Goal: Information Seeking & Learning: Learn about a topic

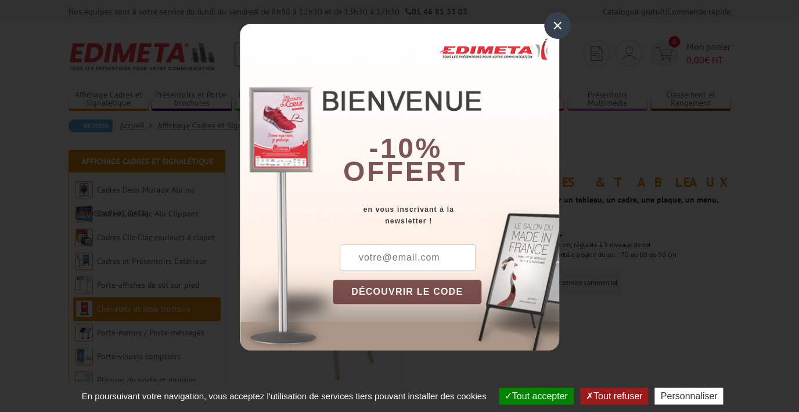
click at [558, 24] on div "×" at bounding box center [557, 25] width 27 height 27
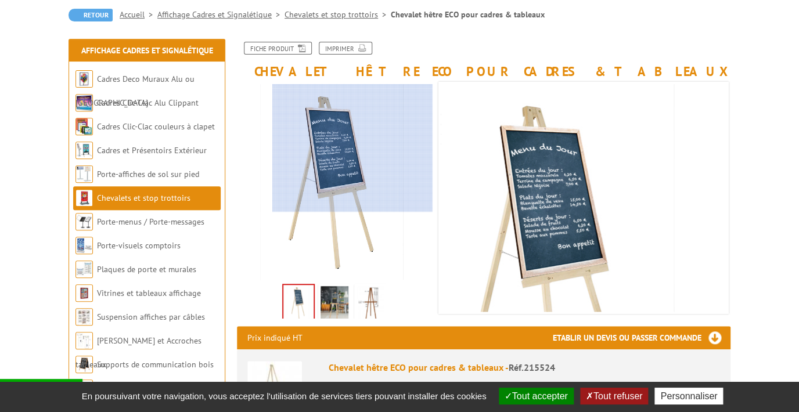
scroll to position [112, 0]
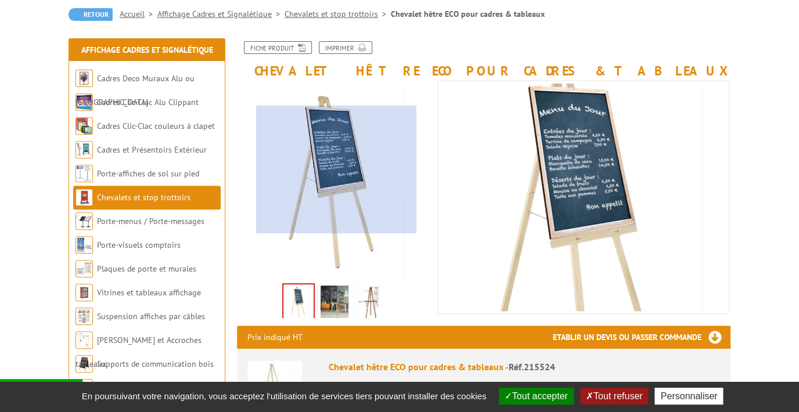
click at [336, 170] on div at bounding box center [336, 170] width 160 height 128
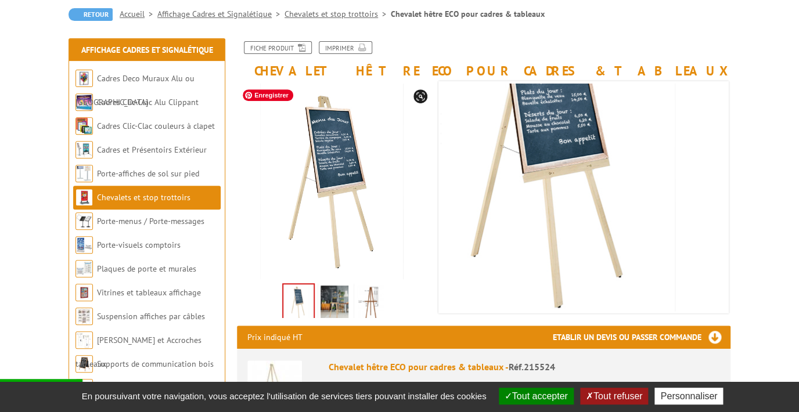
click at [372, 316] on img at bounding box center [371, 304] width 28 height 36
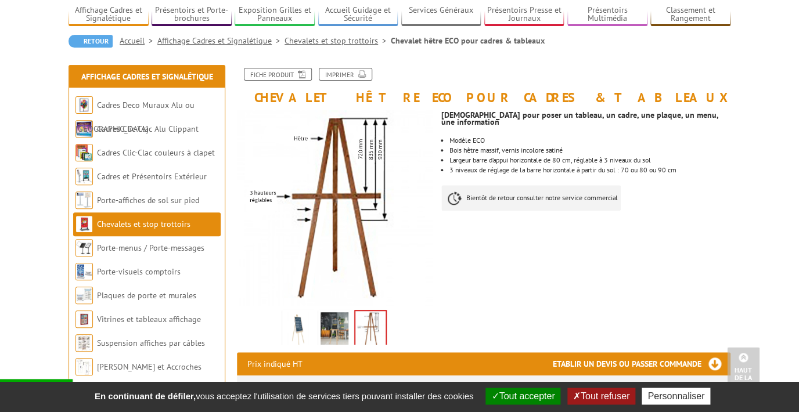
scroll to position [84, 0]
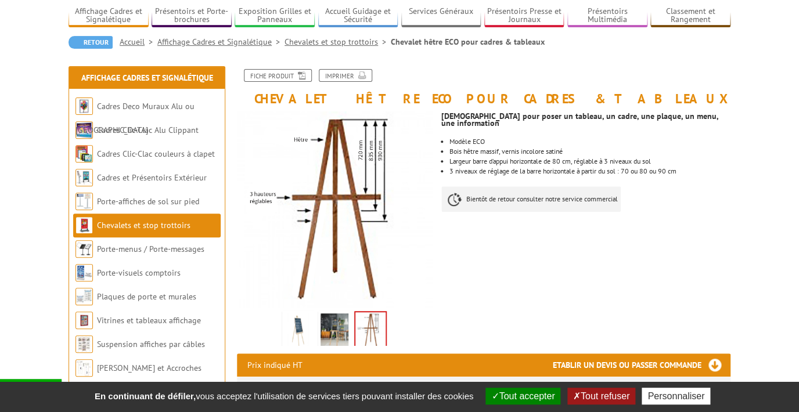
click at [372, 328] on img at bounding box center [371, 331] width 30 height 36
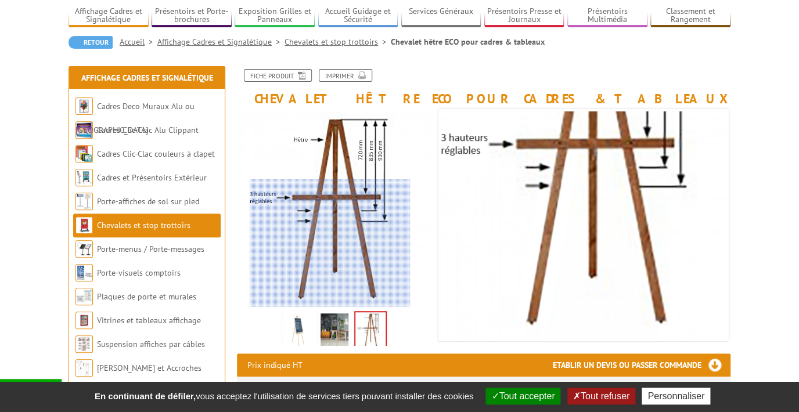
click at [330, 249] on div at bounding box center [330, 243] width 160 height 128
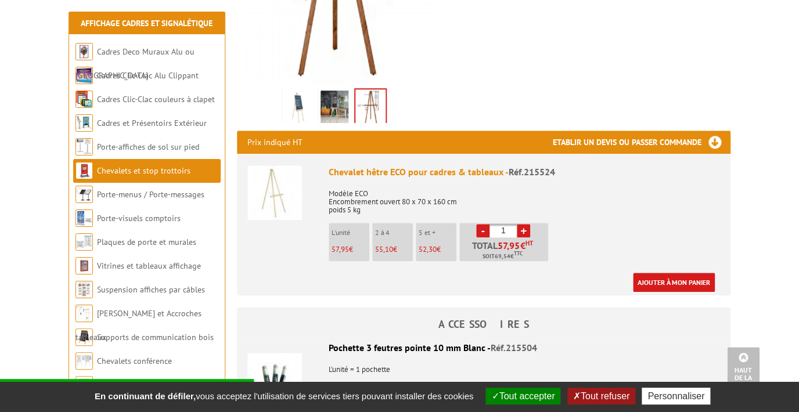
scroll to position [0, 0]
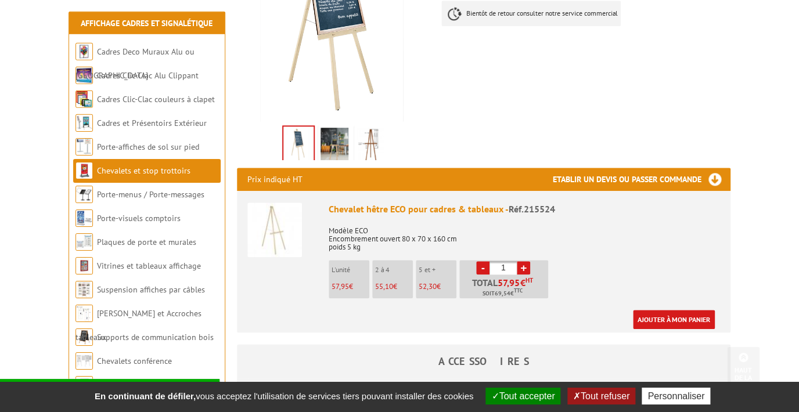
scroll to position [297, 0]
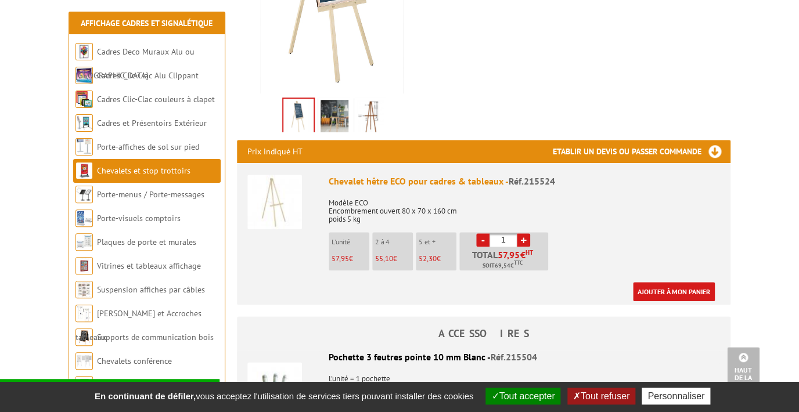
click at [275, 211] on img at bounding box center [274, 202] width 55 height 55
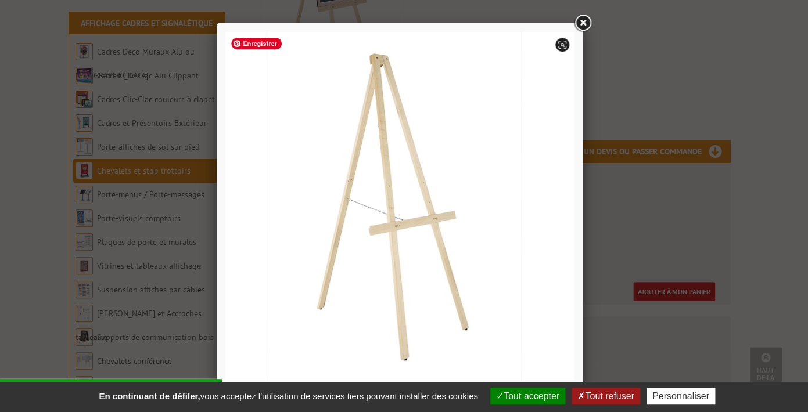
click at [408, 224] on img at bounding box center [399, 206] width 349 height 349
click at [413, 204] on img at bounding box center [399, 206] width 349 height 349
click at [620, 176] on div at bounding box center [404, 206] width 808 height 412
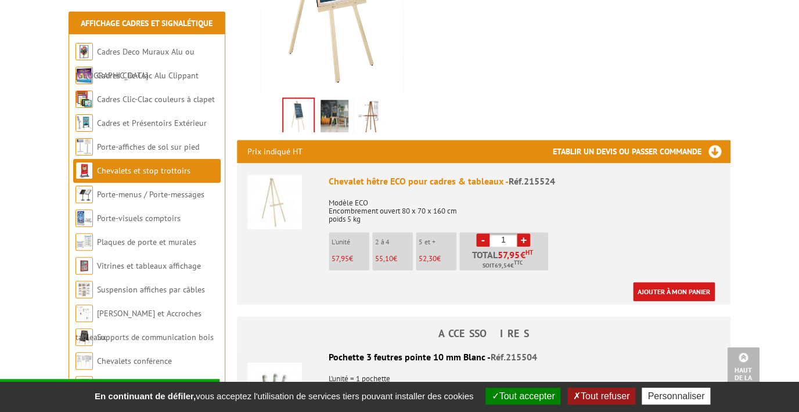
click at [277, 213] on img at bounding box center [274, 202] width 55 height 55
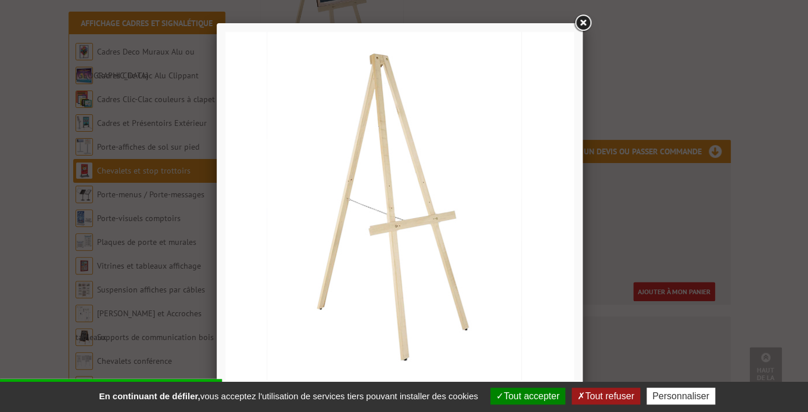
click at [583, 25] on link at bounding box center [582, 23] width 21 height 21
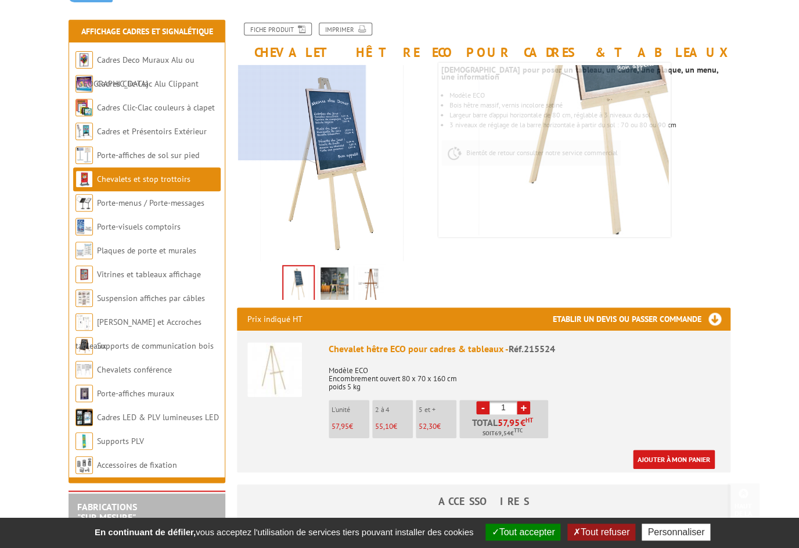
scroll to position [0, 0]
